Goal: Find specific page/section: Find specific page/section

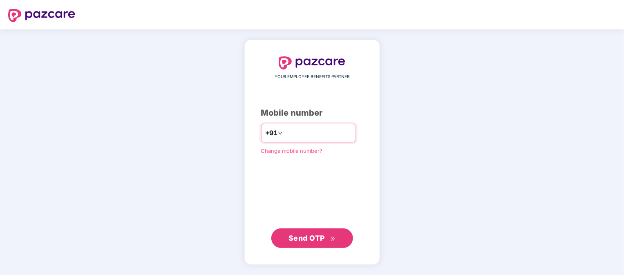
click at [318, 134] on input "number" at bounding box center [318, 133] width 67 height 13
type input "**********"
click at [335, 236] on icon "double-right" at bounding box center [332, 238] width 5 height 5
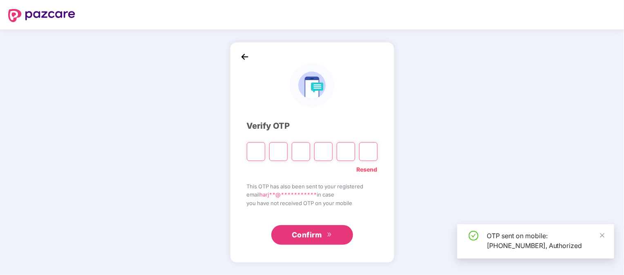
click at [257, 153] on input "Please enter verification code. Digit 1" at bounding box center [256, 151] width 18 height 19
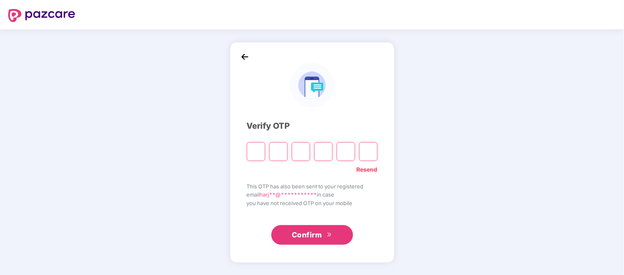
type input "*"
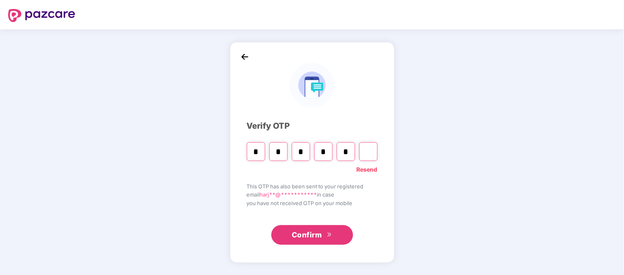
type input "*"
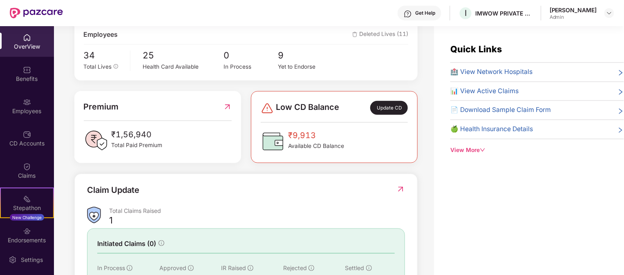
scroll to position [155, 0]
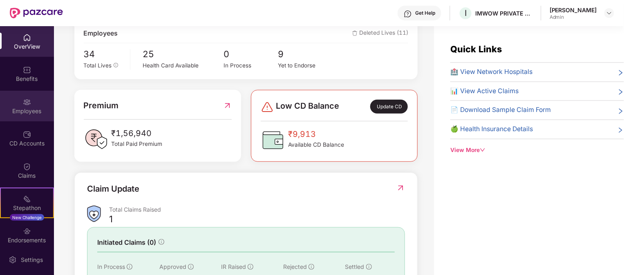
click at [22, 112] on div "Employees" at bounding box center [27, 111] width 54 height 8
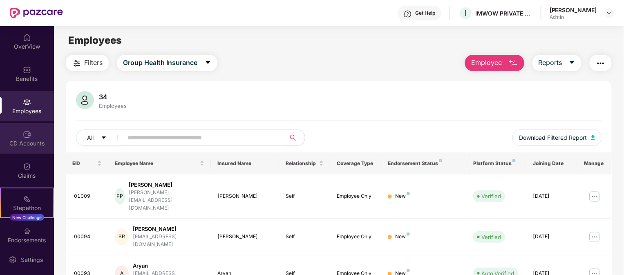
click at [30, 141] on div "CD Accounts" at bounding box center [27, 143] width 54 height 8
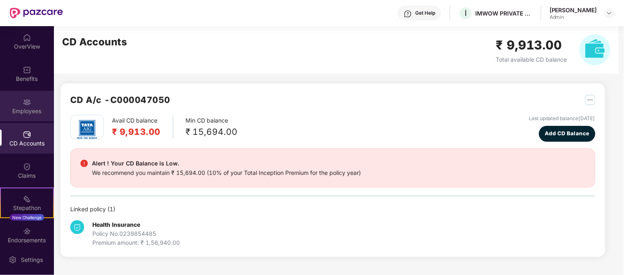
click at [29, 108] on div "Employees" at bounding box center [27, 111] width 54 height 8
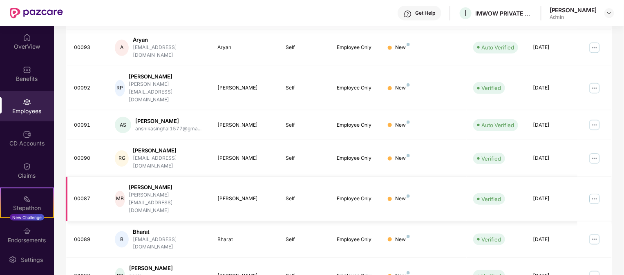
scroll to position [45, 0]
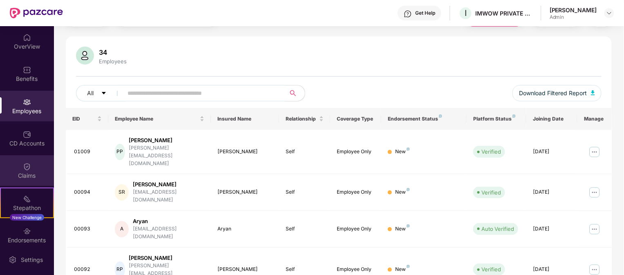
click at [31, 169] on div "Claims" at bounding box center [27, 170] width 54 height 31
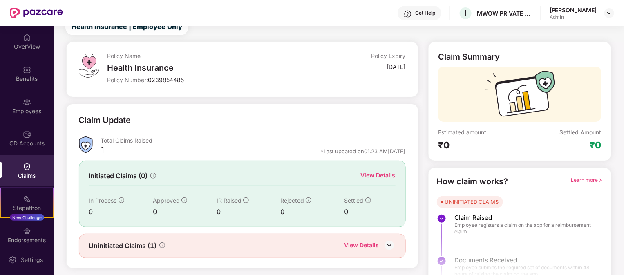
scroll to position [45, 0]
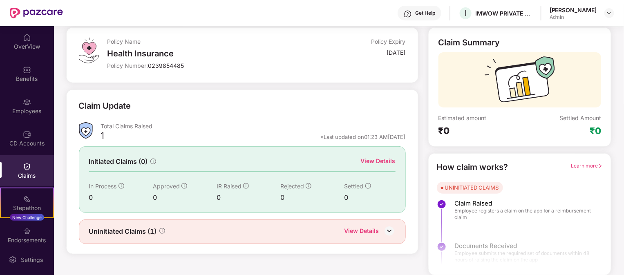
click at [377, 226] on div "View Details" at bounding box center [362, 231] width 35 height 11
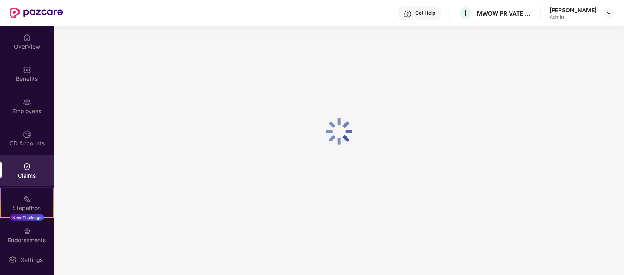
scroll to position [26, 0]
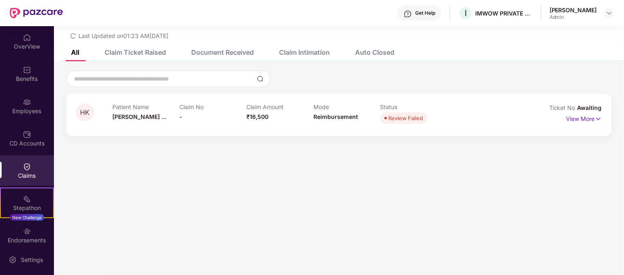
click at [248, 112] on div "Claim Amount ₹16,500" at bounding box center [280, 114] width 67 height 22
click at [123, 50] on div "Claim Ticket Raised" at bounding box center [135, 52] width 61 height 8
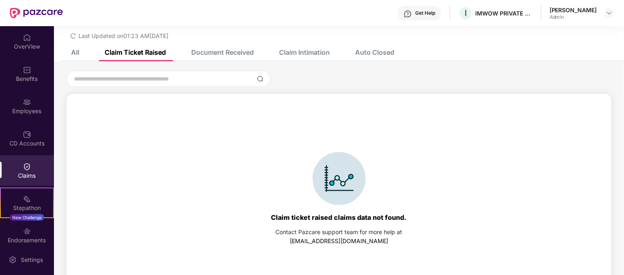
click at [233, 52] on div "Document Received" at bounding box center [222, 52] width 63 height 8
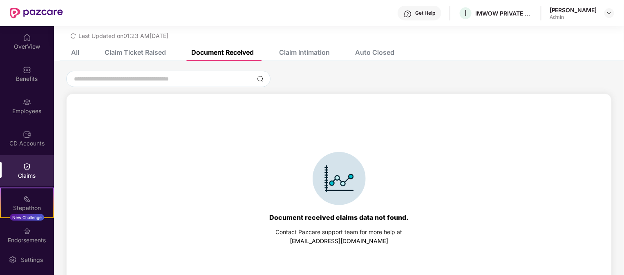
click at [303, 50] on div "Claim Intimation" at bounding box center [304, 52] width 51 height 8
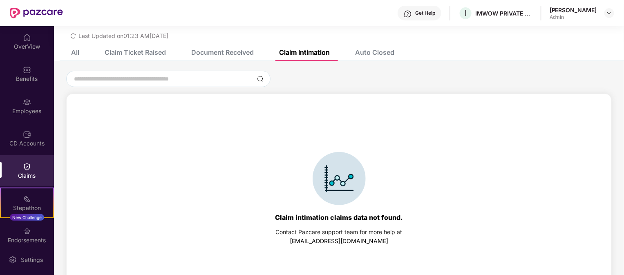
click at [367, 50] on div "Auto Closed" at bounding box center [374, 52] width 39 height 8
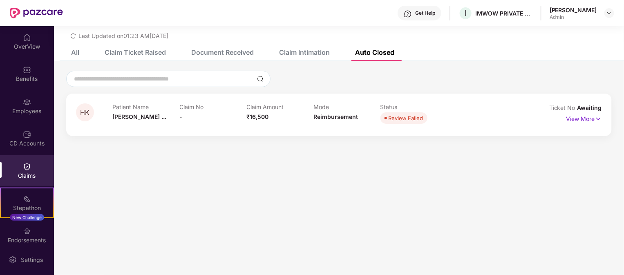
click at [78, 46] on div "All" at bounding box center [69, 52] width 20 height 18
click at [71, 50] on div "All" at bounding box center [75, 52] width 8 height 8
click at [77, 32] on div "Last Updated on 01:23 AM[DATE]" at bounding box center [119, 35] width 98 height 7
click at [70, 33] on div "Last Updated on 01:23 AM[DATE]" at bounding box center [339, 33] width 546 height 13
click at [75, 33] on icon "redo" at bounding box center [73, 36] width 6 height 6
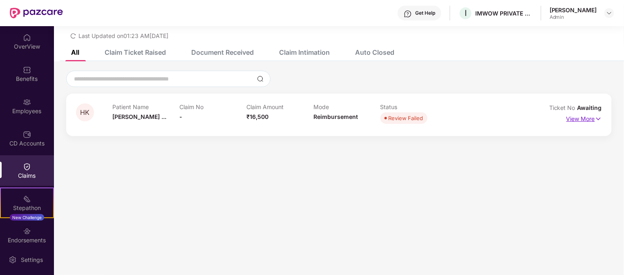
click at [585, 121] on p "View More" at bounding box center [585, 117] width 36 height 11
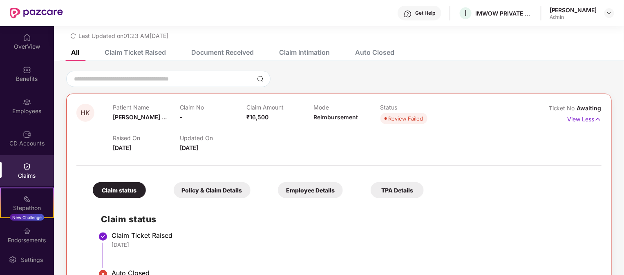
click at [131, 148] on span "[DATE]" at bounding box center [122, 147] width 18 height 7
click at [253, 153] on div at bounding box center [338, 161] width 525 height 17
drag, startPoint x: 209, startPoint y: 146, endPoint x: 177, endPoint y: 144, distance: 32.3
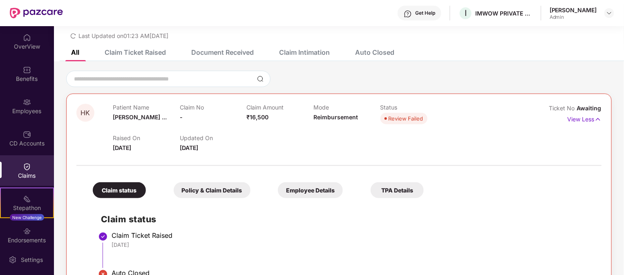
click at [177, 144] on div "Raised On [DATE] Updated On [DATE]" at bounding box center [313, 139] width 401 height 26
click at [231, 150] on div "Updated On [DATE]" at bounding box center [213, 144] width 67 height 18
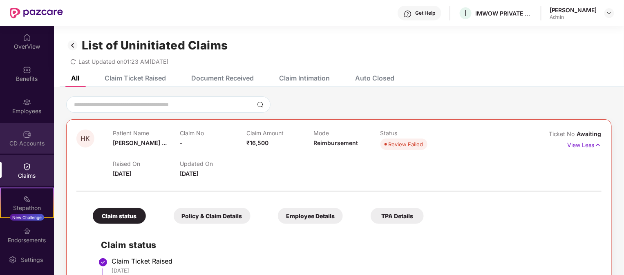
click at [32, 138] on div "CD Accounts" at bounding box center [27, 138] width 54 height 31
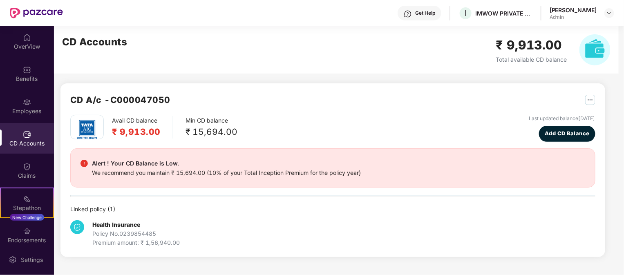
click at [25, 135] on img at bounding box center [27, 134] width 8 height 8
click at [3, 174] on div "Claims" at bounding box center [27, 176] width 54 height 8
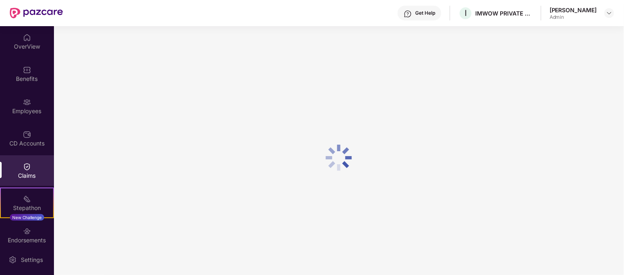
click at [23, 167] on img at bounding box center [27, 167] width 8 height 8
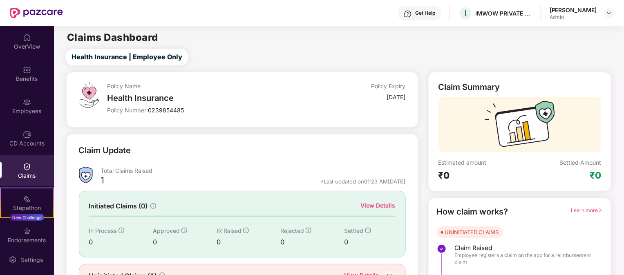
scroll to position [45, 0]
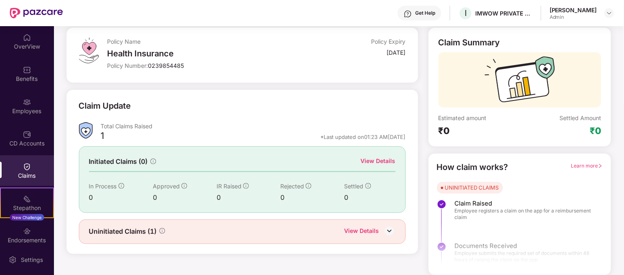
click at [23, 170] on img at bounding box center [27, 167] width 8 height 8
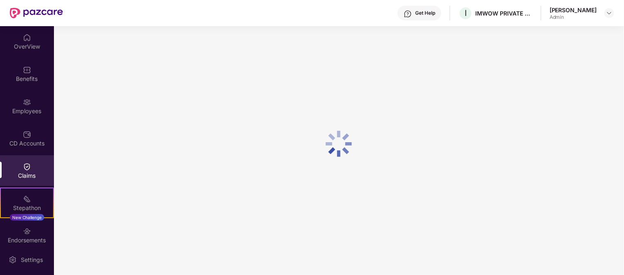
scroll to position [13, 0]
click at [13, 133] on div "CD Accounts" at bounding box center [27, 138] width 54 height 31
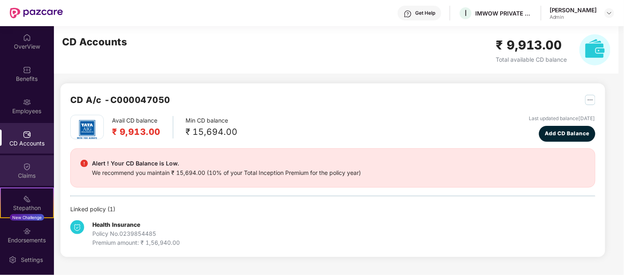
click at [17, 174] on div "Claims" at bounding box center [27, 176] width 54 height 8
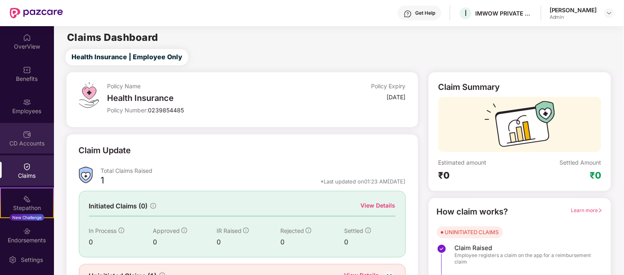
click at [25, 144] on div "CD Accounts" at bounding box center [27, 143] width 54 height 8
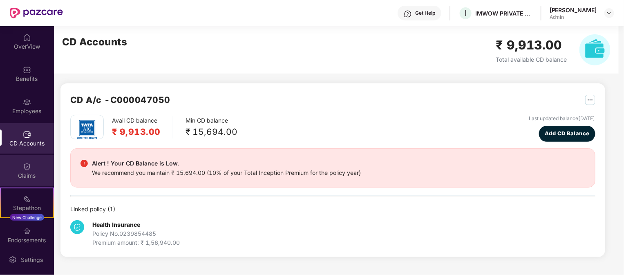
click at [24, 176] on div "Claims" at bounding box center [27, 176] width 54 height 8
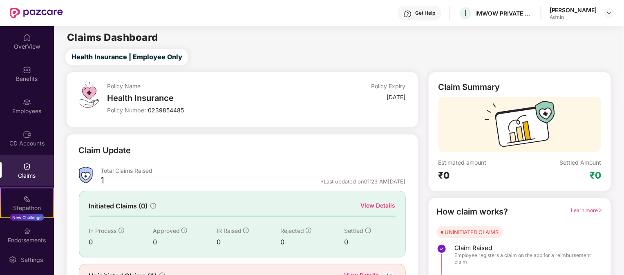
scroll to position [45, 0]
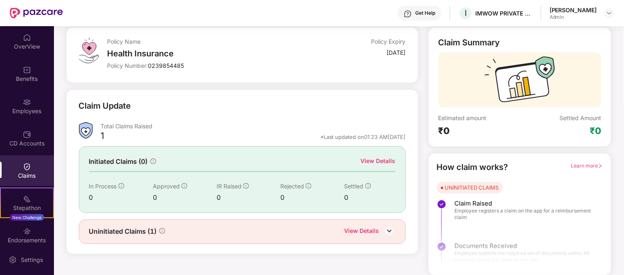
click at [386, 226] on img at bounding box center [389, 231] width 12 height 12
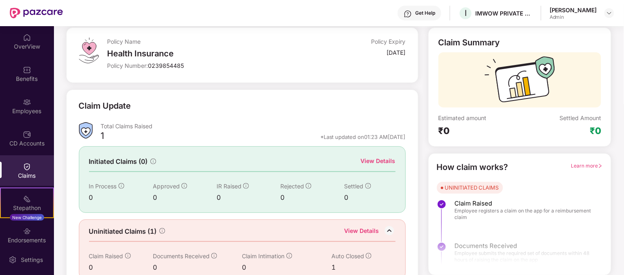
scroll to position [58, 0]
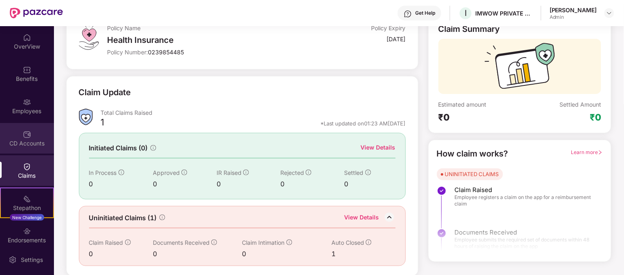
click at [13, 138] on div "CD Accounts" at bounding box center [27, 138] width 54 height 31
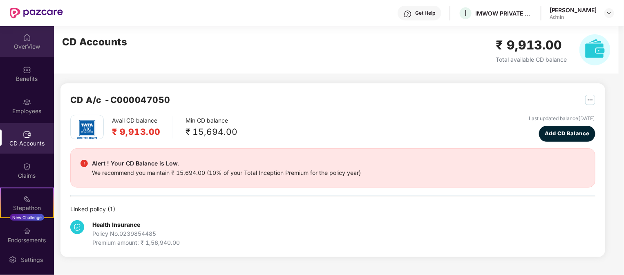
click at [9, 38] on div "OverView" at bounding box center [27, 41] width 54 height 31
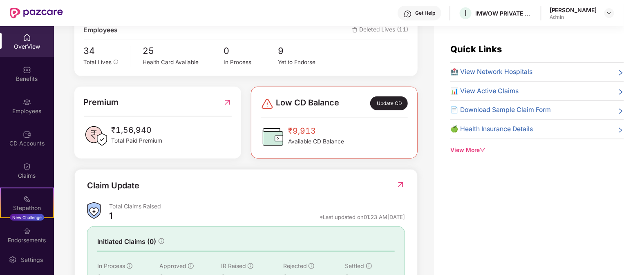
scroll to position [158, 0]
click at [11, 101] on div "Employees" at bounding box center [27, 106] width 54 height 31
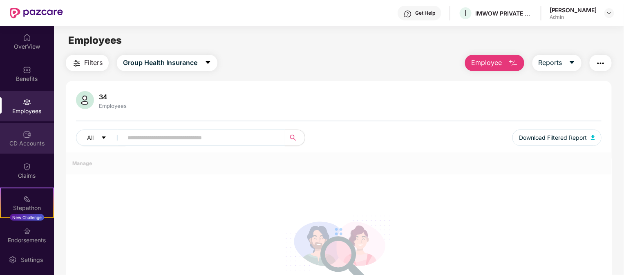
click at [8, 139] on div "CD Accounts" at bounding box center [27, 143] width 54 height 8
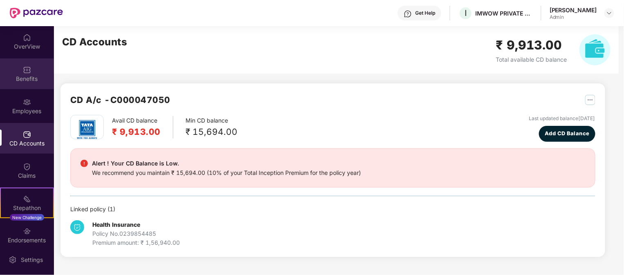
click at [19, 76] on div "Benefits" at bounding box center [27, 79] width 54 height 8
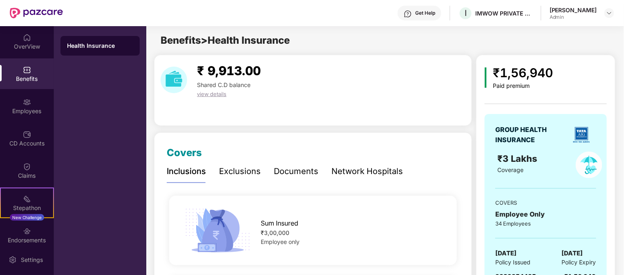
click at [22, 79] on div "Benefits" at bounding box center [27, 79] width 54 height 8
click at [16, 81] on div "Benefits" at bounding box center [27, 79] width 54 height 8
